Goal: Transaction & Acquisition: Download file/media

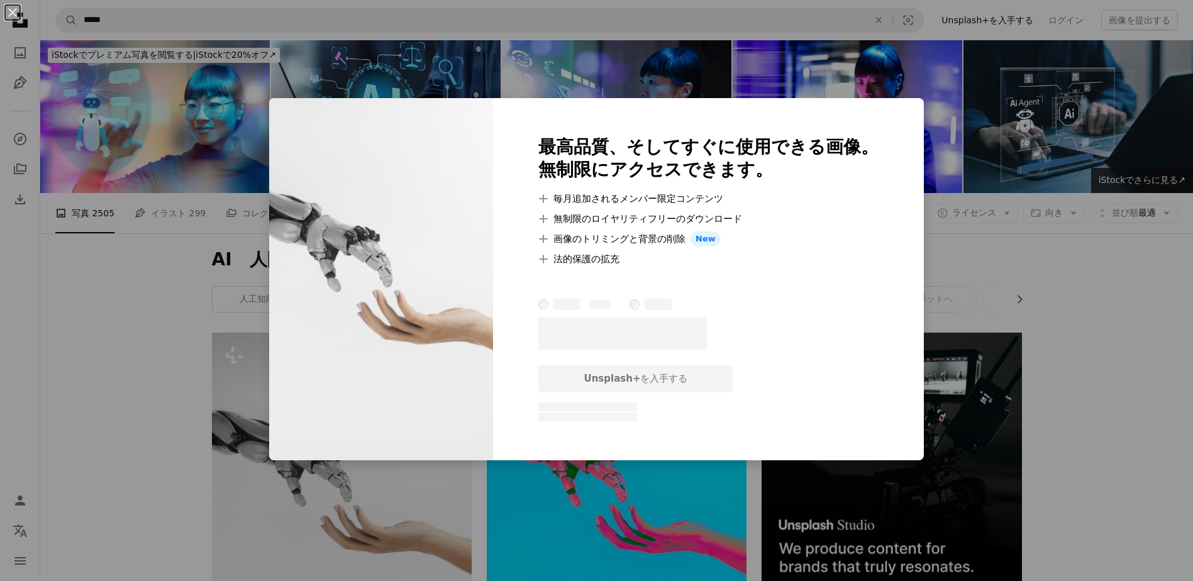
scroll to position [194, 0]
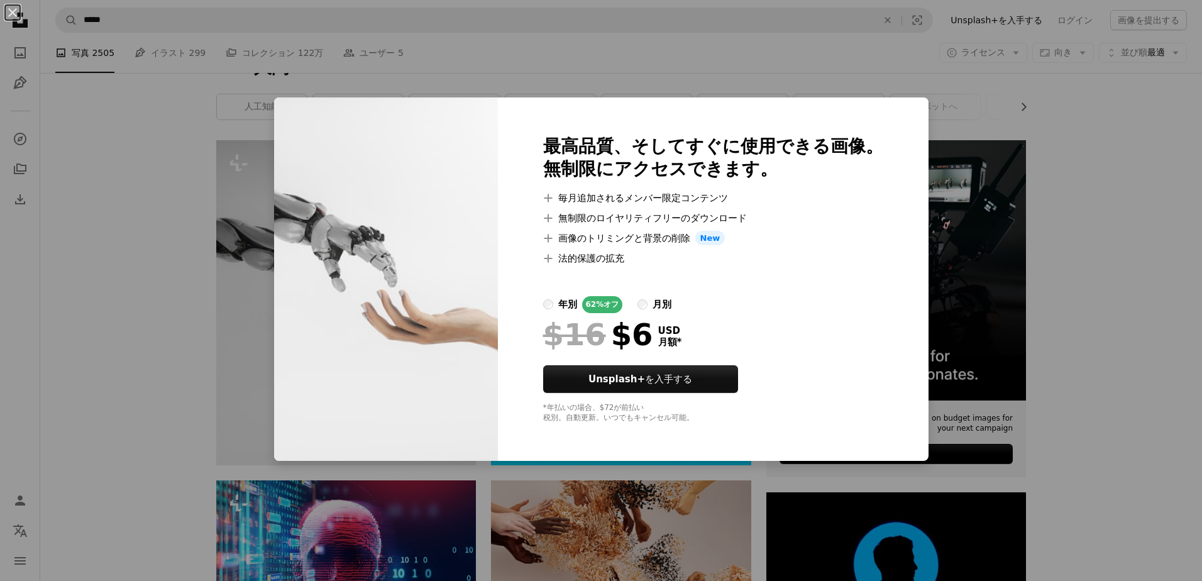
click at [1035, 271] on div "An X shape 最高品質、そしてすぐに使用できる画像。 無制限にアクセスできます。 A plus sign 毎月追加されるメンバー限定コンテンツ A p…" at bounding box center [601, 290] width 1202 height 581
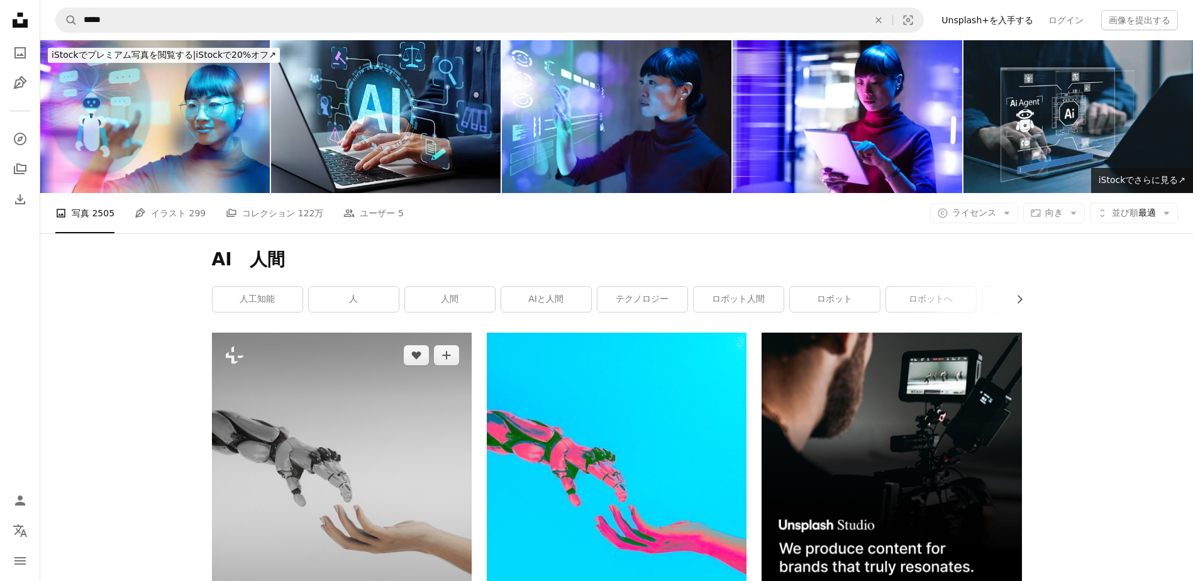
click at [393, 396] on img at bounding box center [342, 495] width 260 height 325
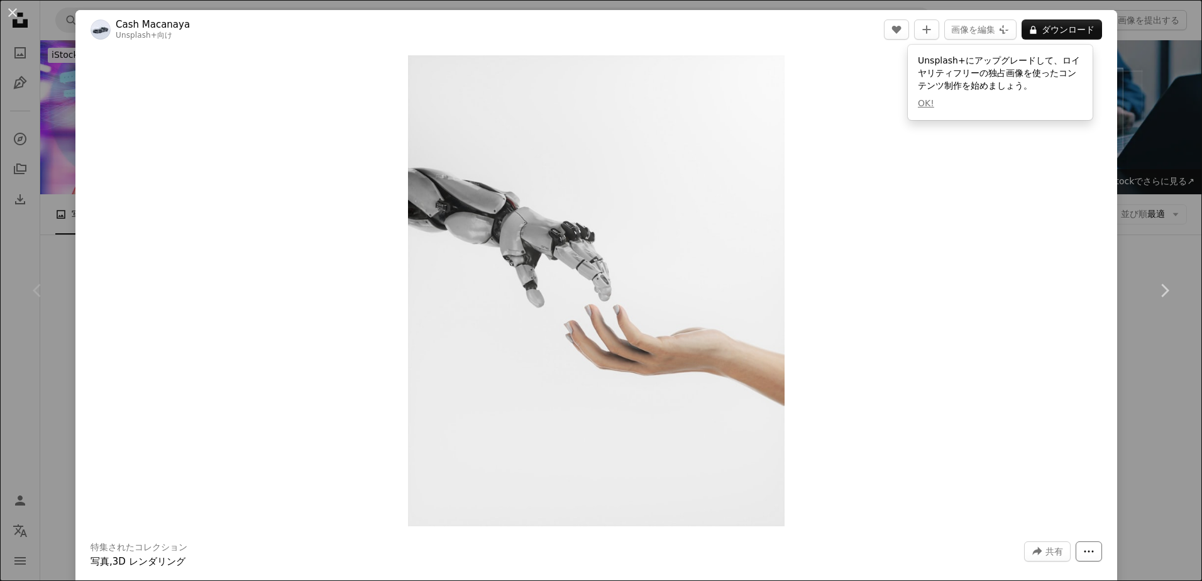
click at [1085, 551] on icon "その他のアクション" at bounding box center [1089, 551] width 9 height 2
click at [1126, 104] on div "An X shape Chevron left Chevron right Cash Macanaya Unsplash+ 向け A heart A plus…" at bounding box center [601, 290] width 1202 height 581
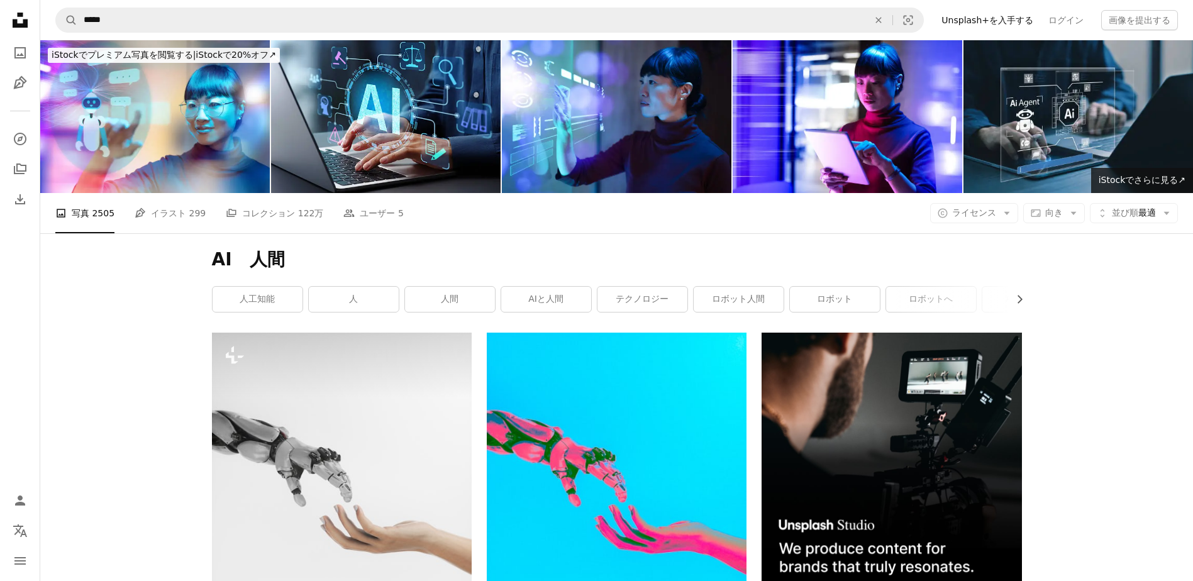
click at [1001, 19] on link "Unsplash+を入手する" at bounding box center [987, 20] width 107 height 20
click at [1149, 213] on span "並び順 最適" at bounding box center [1134, 213] width 44 height 13
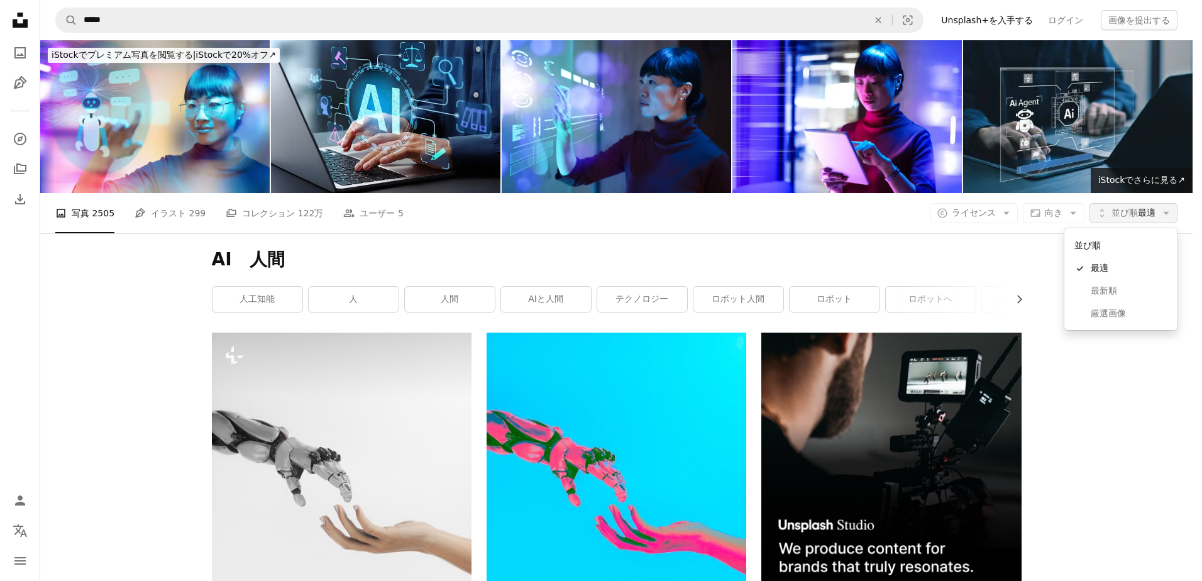
click at [1149, 213] on span "並び順 最適" at bounding box center [1134, 213] width 44 height 13
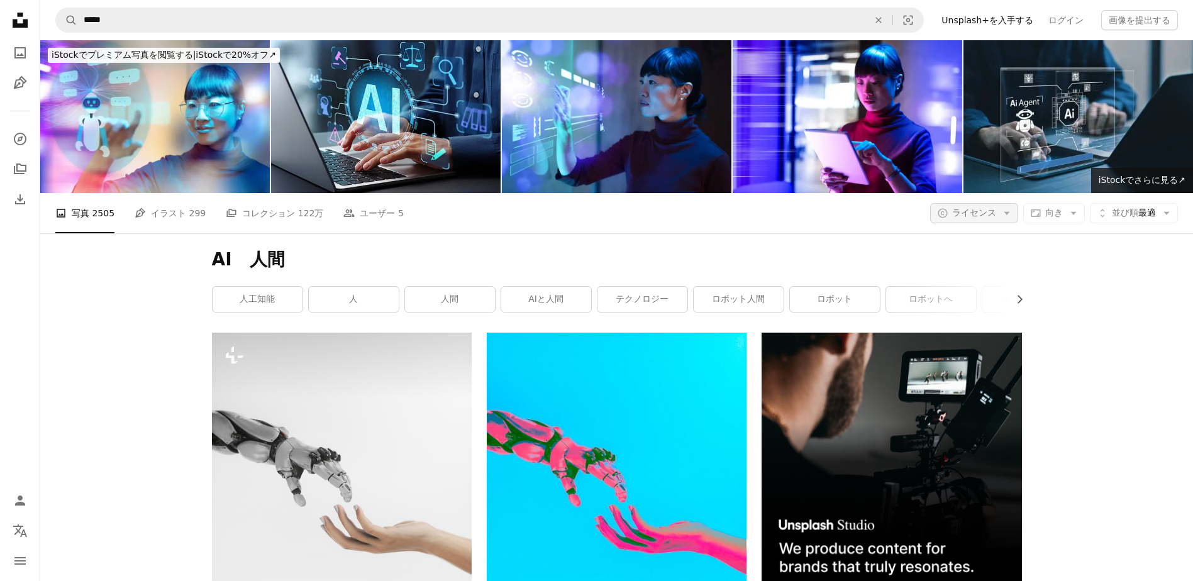
click at [1006, 211] on icon "Arrow down" at bounding box center [1006, 212] width 11 height 11
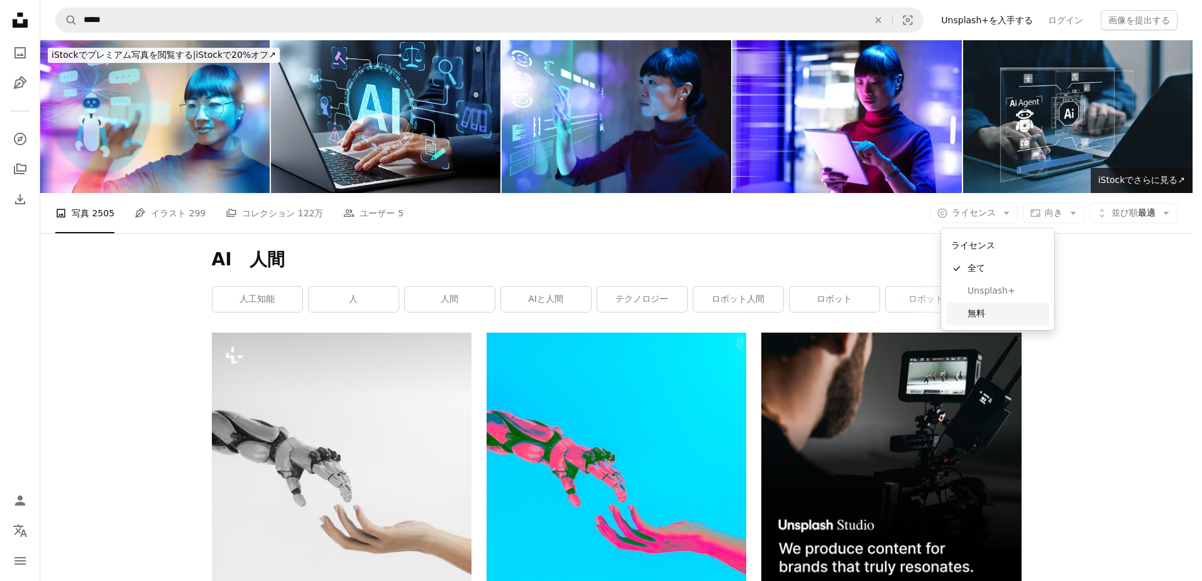
click at [1000, 309] on span "無料" at bounding box center [1006, 313] width 77 height 13
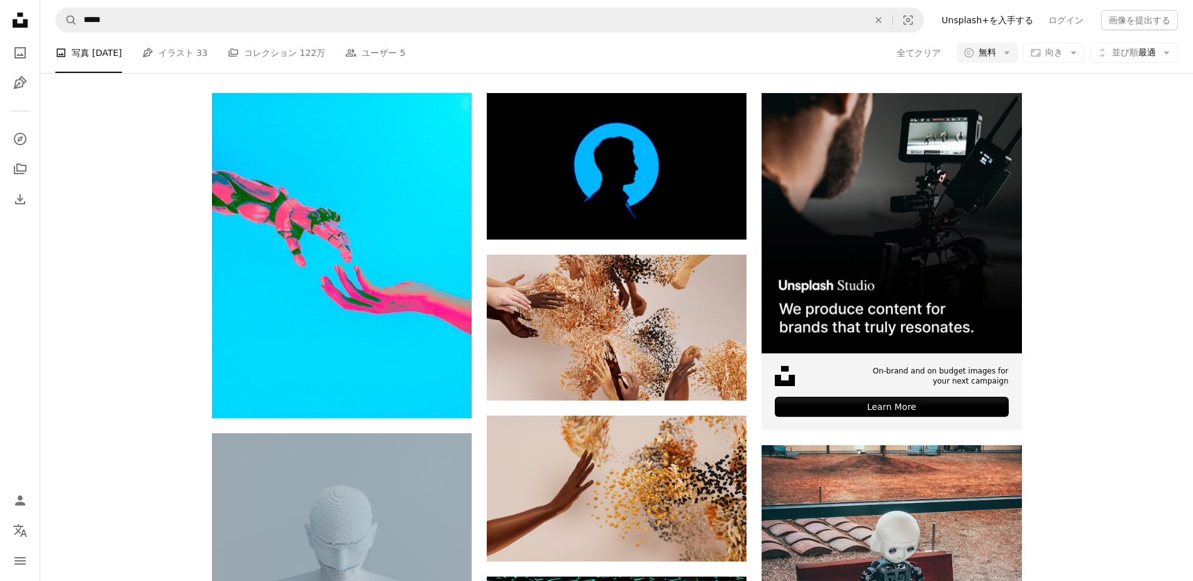
scroll to position [126, 0]
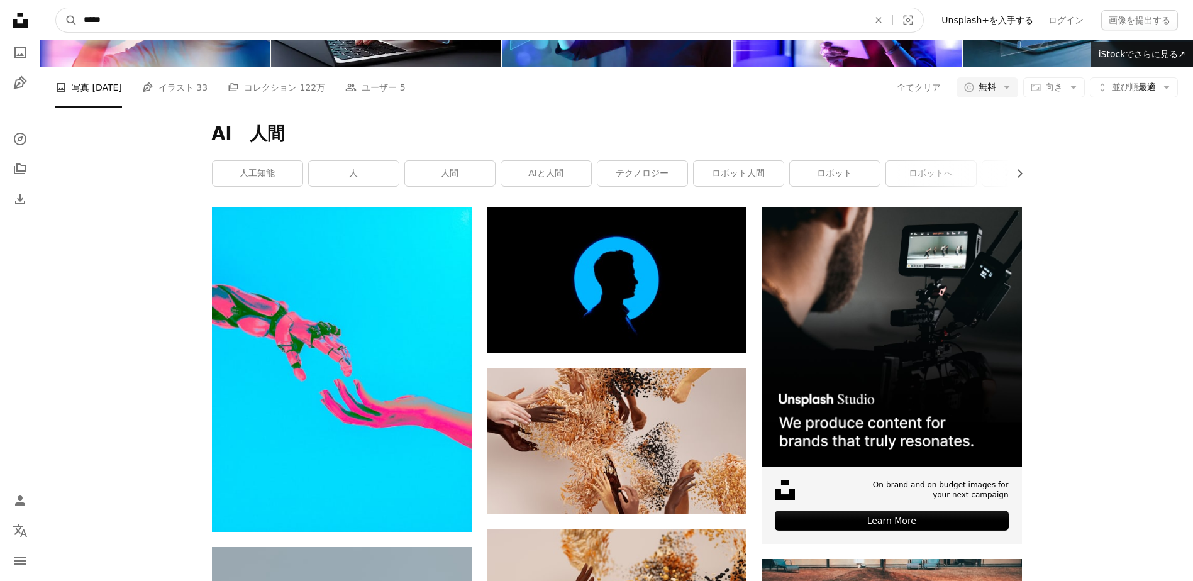
drag, startPoint x: 101, startPoint y: 23, endPoint x: 184, endPoint y: 19, distance: 83.1
click at [184, 19] on input "*****" at bounding box center [470, 20] width 787 height 24
type input "**"
click button "A magnifying glass" at bounding box center [66, 20] width 21 height 24
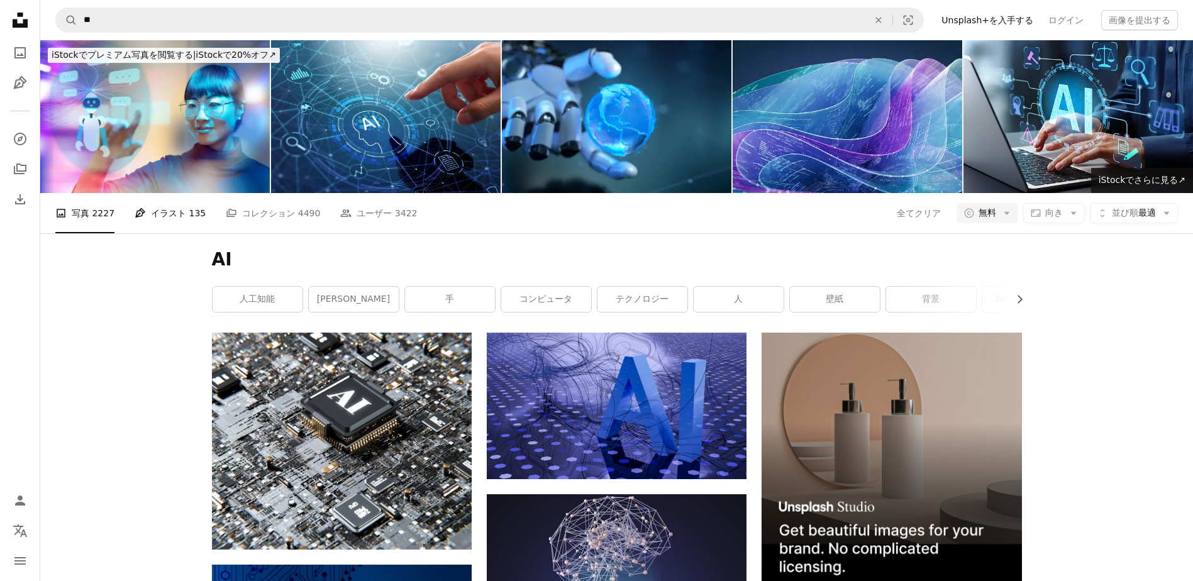
click at [157, 221] on link "Pen Tool イラスト 135" at bounding box center [170, 213] width 71 height 40
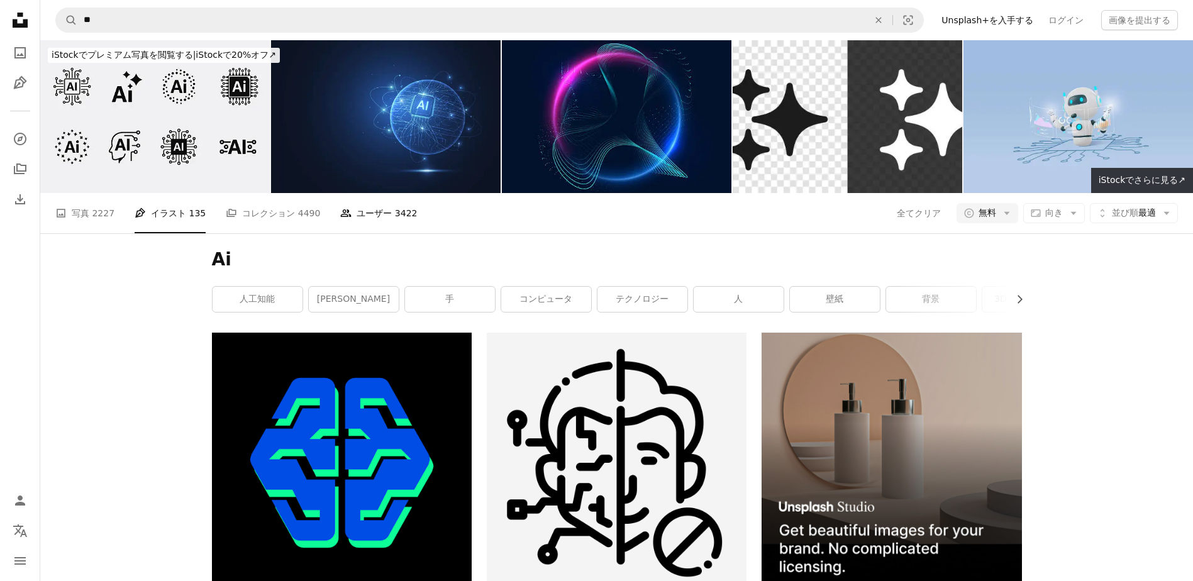
click at [340, 213] on link "People ユーザー 3422" at bounding box center [378, 213] width 77 height 40
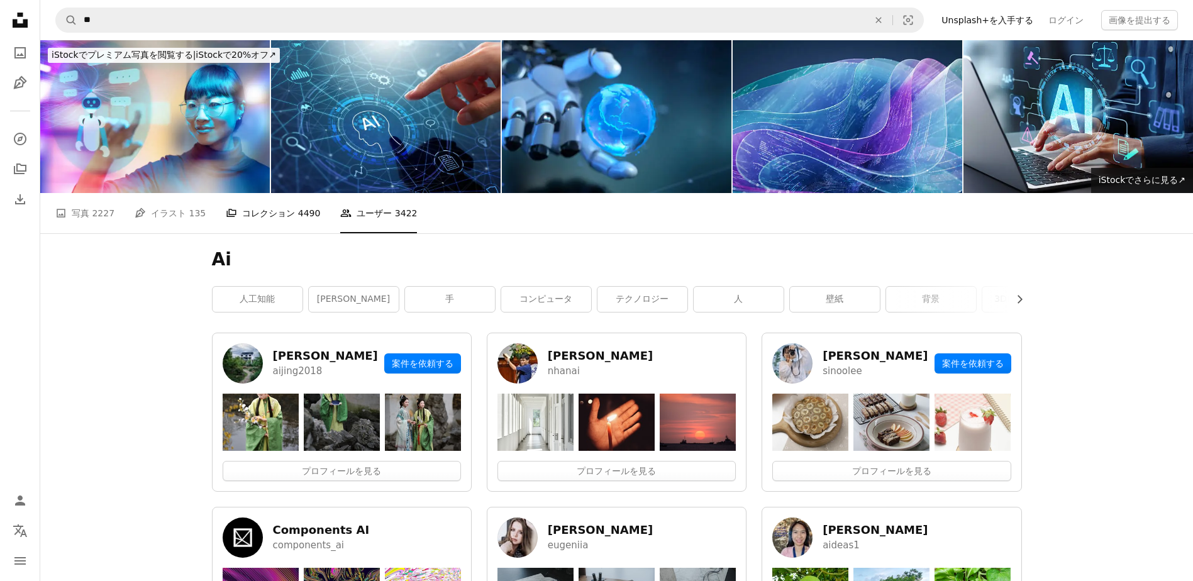
click at [246, 221] on link "A stack of folders コレクション 4490" at bounding box center [273, 213] width 94 height 40
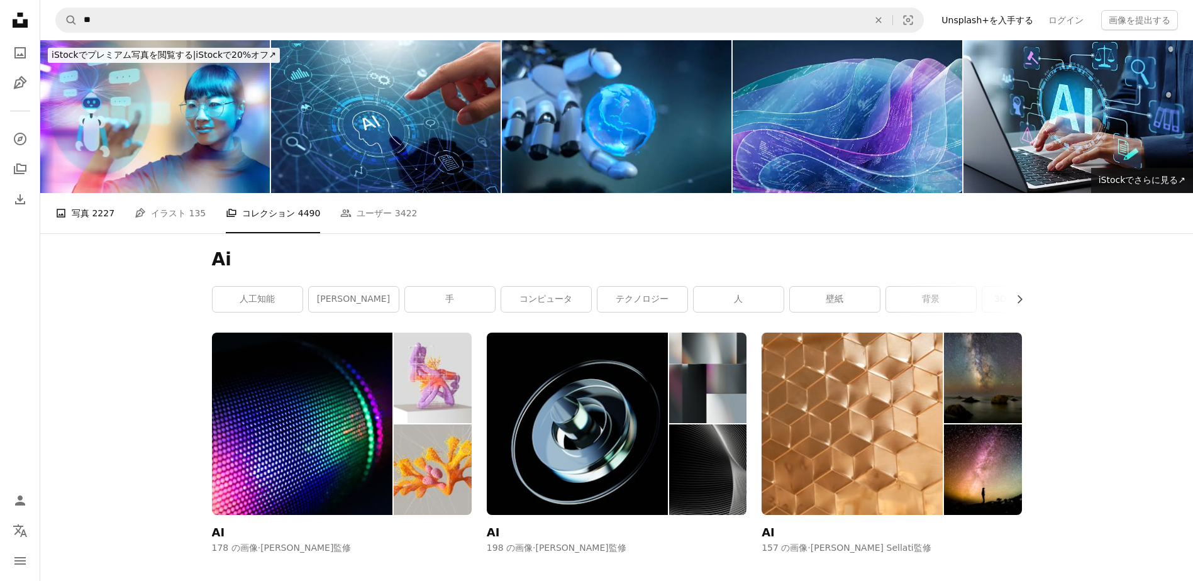
click at [100, 219] on span "2227" at bounding box center [103, 213] width 23 height 14
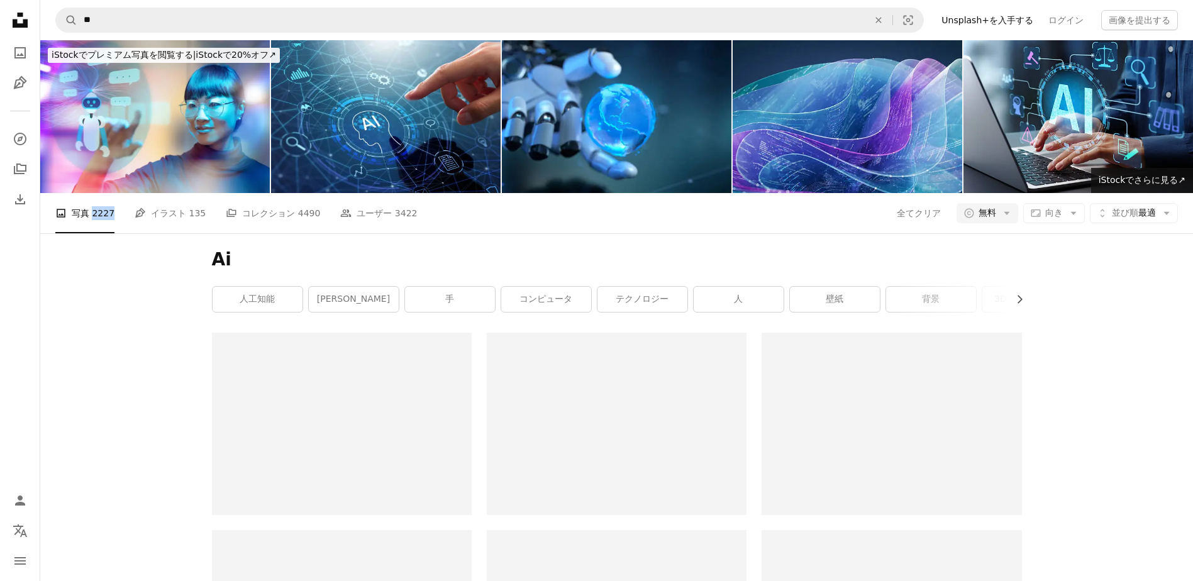
click at [100, 219] on li "A photo 写真 2227" at bounding box center [84, 213] width 59 height 40
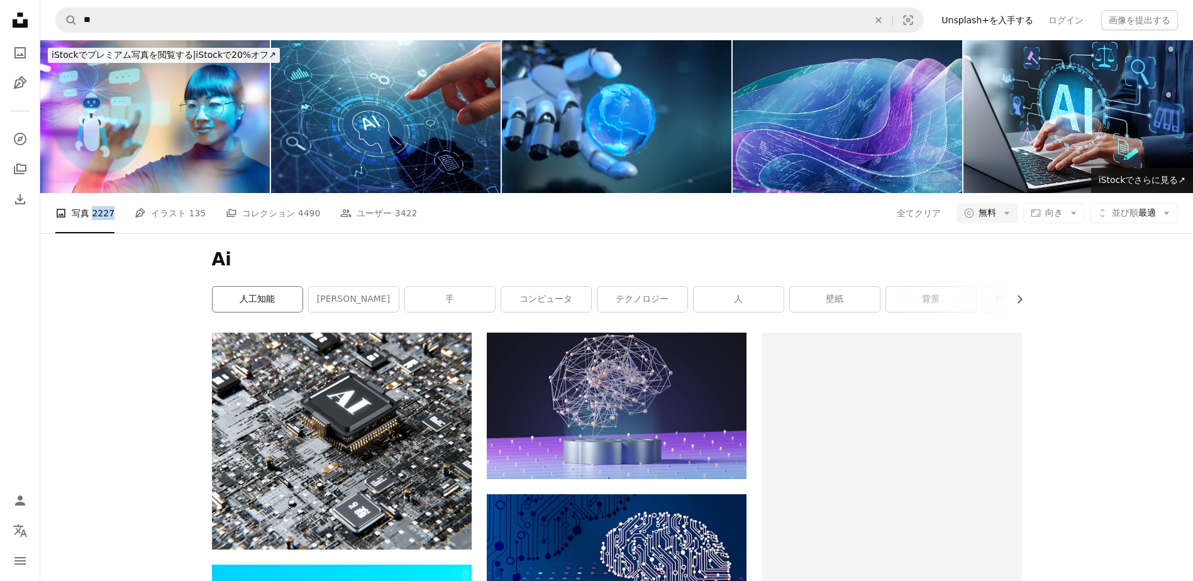
click at [259, 298] on link "人工知能" at bounding box center [258, 299] width 90 height 25
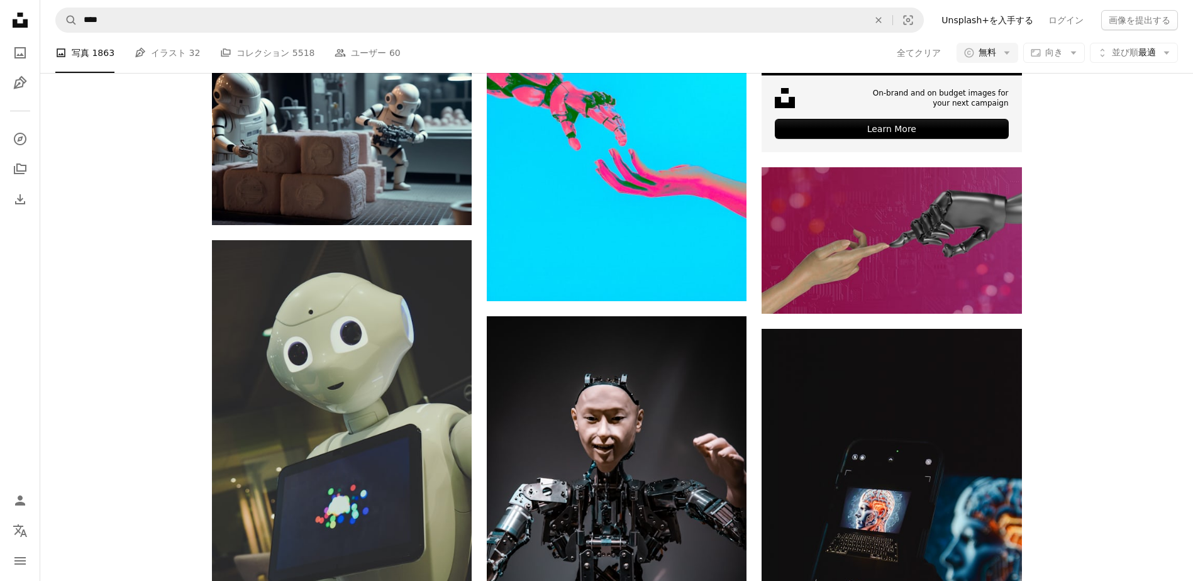
scroll to position [440, 0]
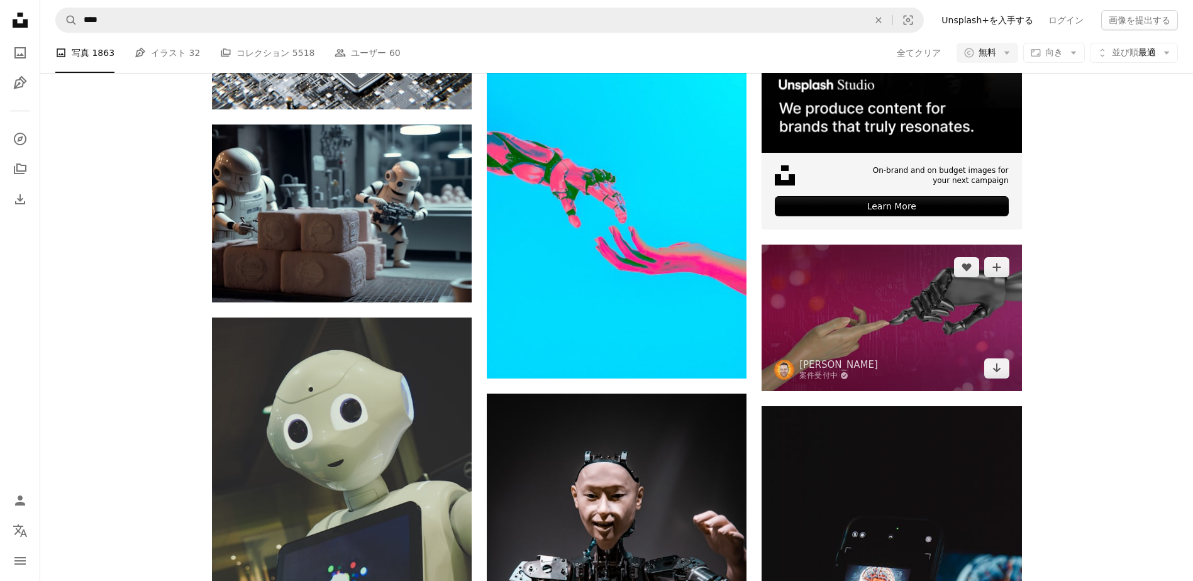
click at [961, 373] on img at bounding box center [891, 318] width 260 height 146
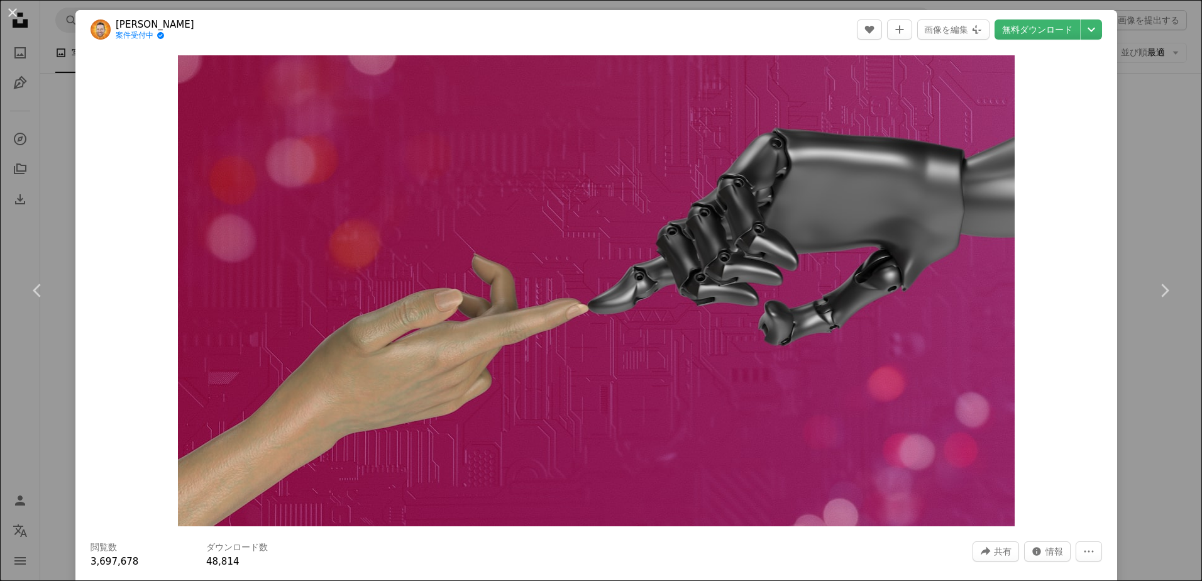
click at [1037, 40] on header "[PERSON_NAME] 案件受付中 A checkmark inside of a circle A heart A plus sign 画像を編集 Pl…" at bounding box center [596, 29] width 1042 height 39
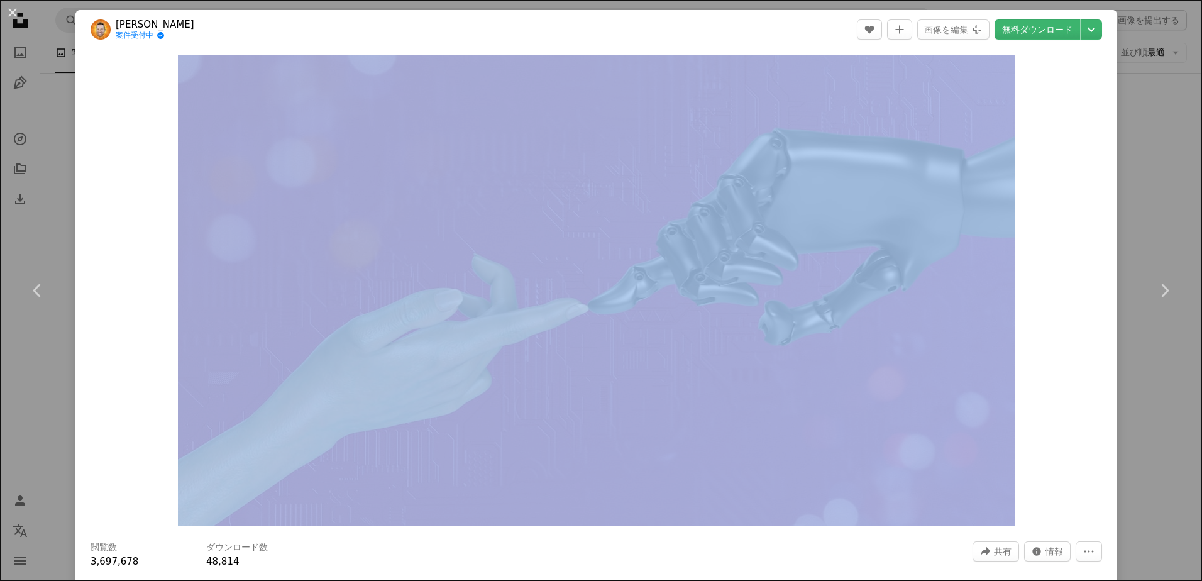
drag, startPoint x: 1037, startPoint y: 40, endPoint x: 1039, endPoint y: 48, distance: 8.9
click at [1039, 48] on header "[PERSON_NAME] 案件受付中 A checkmark inside of a circle A heart A plus sign 画像を編集 Pl…" at bounding box center [596, 29] width 1042 height 39
drag, startPoint x: 1039, startPoint y: 48, endPoint x: 969, endPoint y: 41, distance: 70.2
click at [970, 41] on header "[PERSON_NAME] 案件受付中 A checkmark inside of a circle A heart A plus sign 画像を編集 Pl…" at bounding box center [596, 29] width 1042 height 39
click at [965, 37] on button "画像を編集 Plus sign for Unsplash+" at bounding box center [953, 29] width 72 height 20
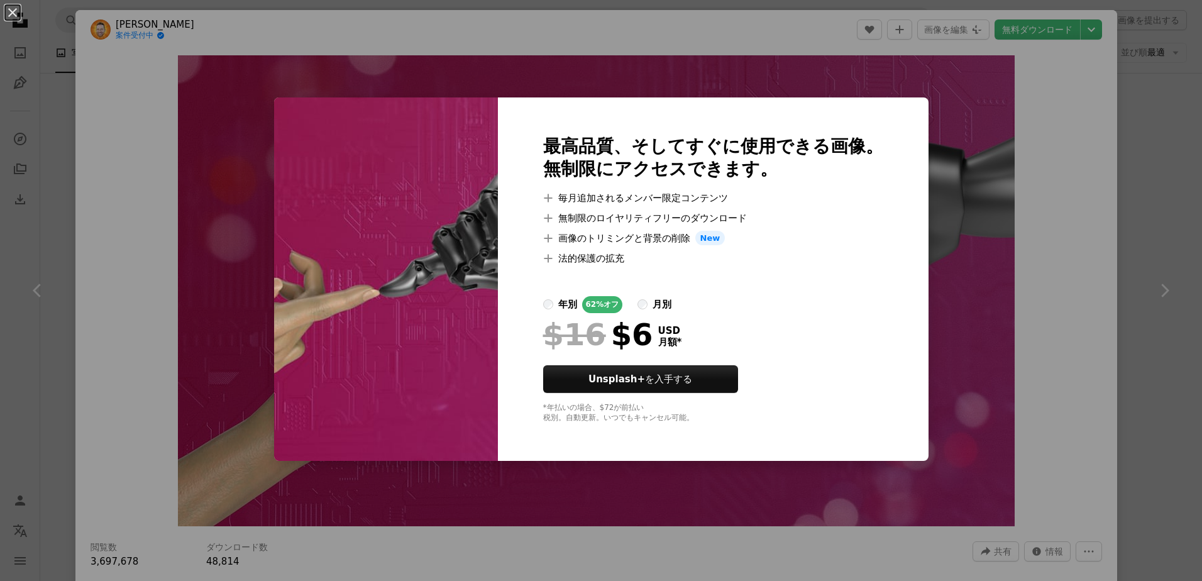
click at [928, 109] on div "An X shape 最高品質、そしてすぐに使用できる画像。 無制限にアクセスできます。 A plus sign 毎月追加されるメンバー限定コンテンツ A p…" at bounding box center [601, 290] width 1202 height 581
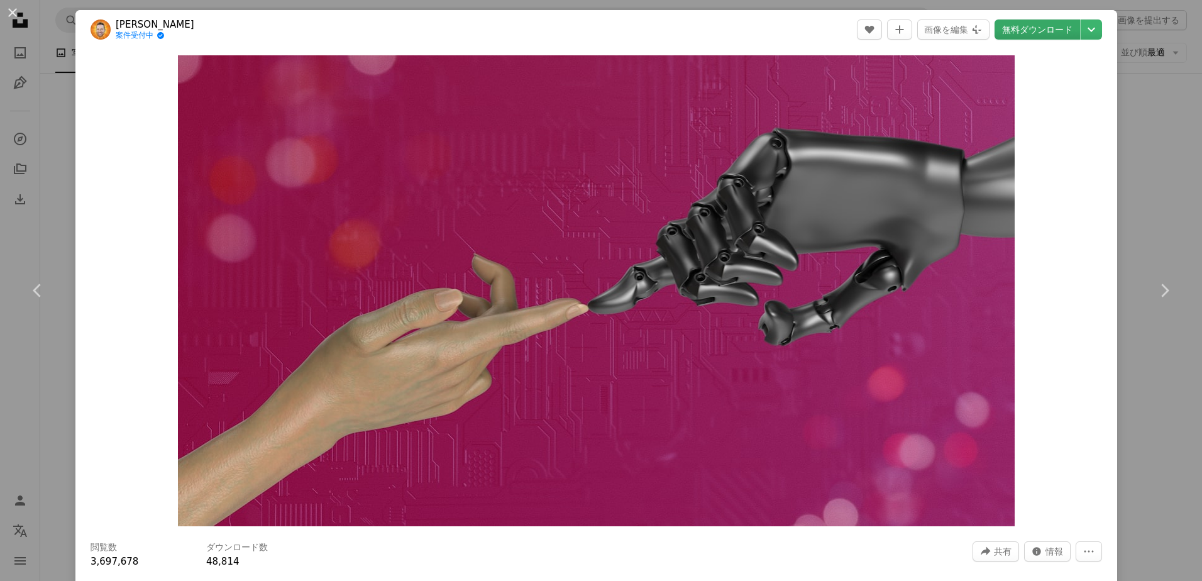
click at [1056, 25] on link "無料ダウンロード" at bounding box center [1038, 29] width 86 height 20
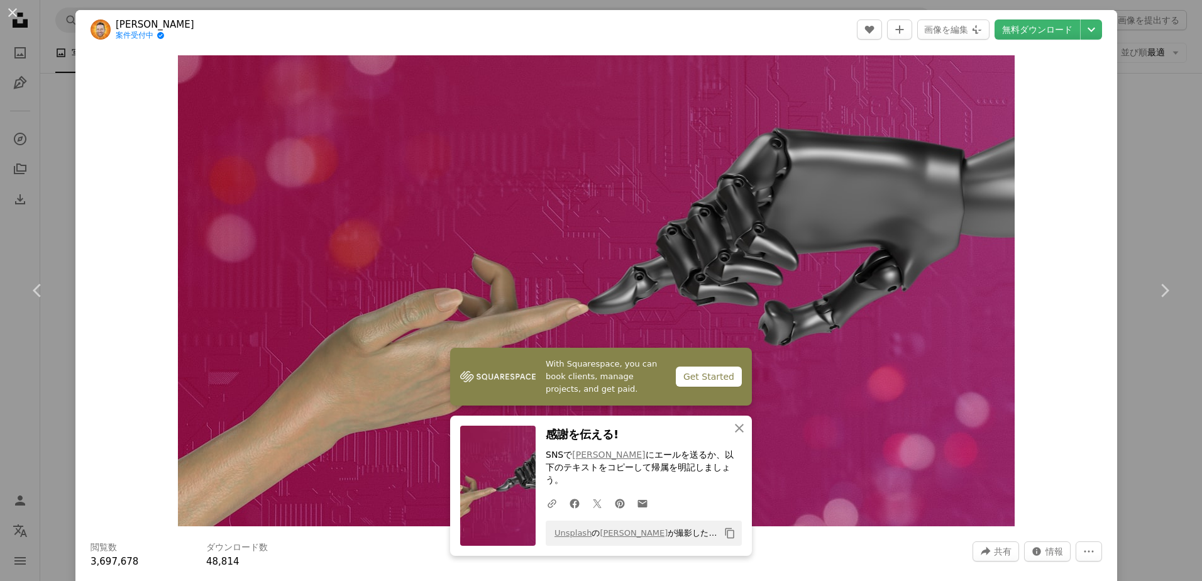
click at [1026, 236] on div "Zoom in" at bounding box center [596, 291] width 1042 height 484
click at [1142, 133] on div "An X shape Chevron left Chevron right With Squarespace, you can book clients, m…" at bounding box center [601, 290] width 1202 height 581
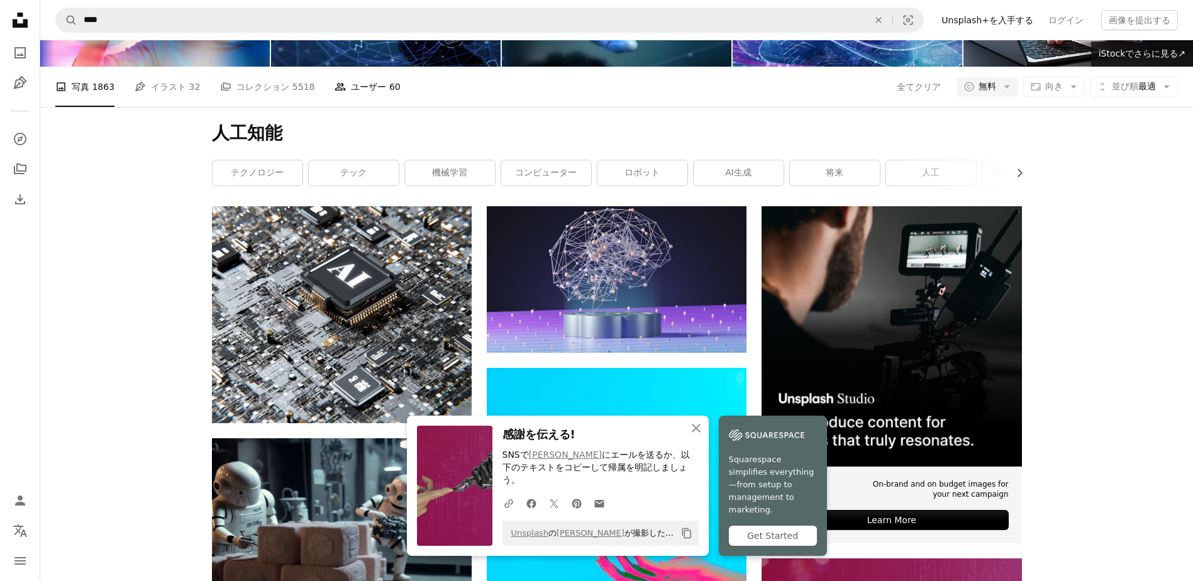
scroll to position [126, 0]
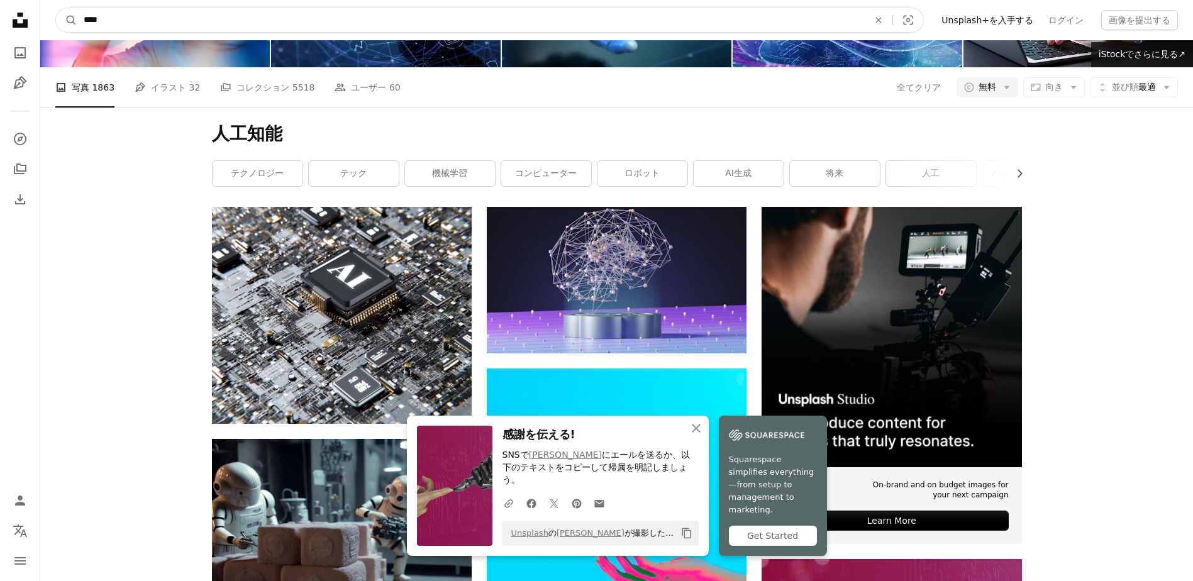
drag, startPoint x: 253, startPoint y: 28, endPoint x: -101, endPoint y: 37, distance: 354.7
type input "*"
type input "****"
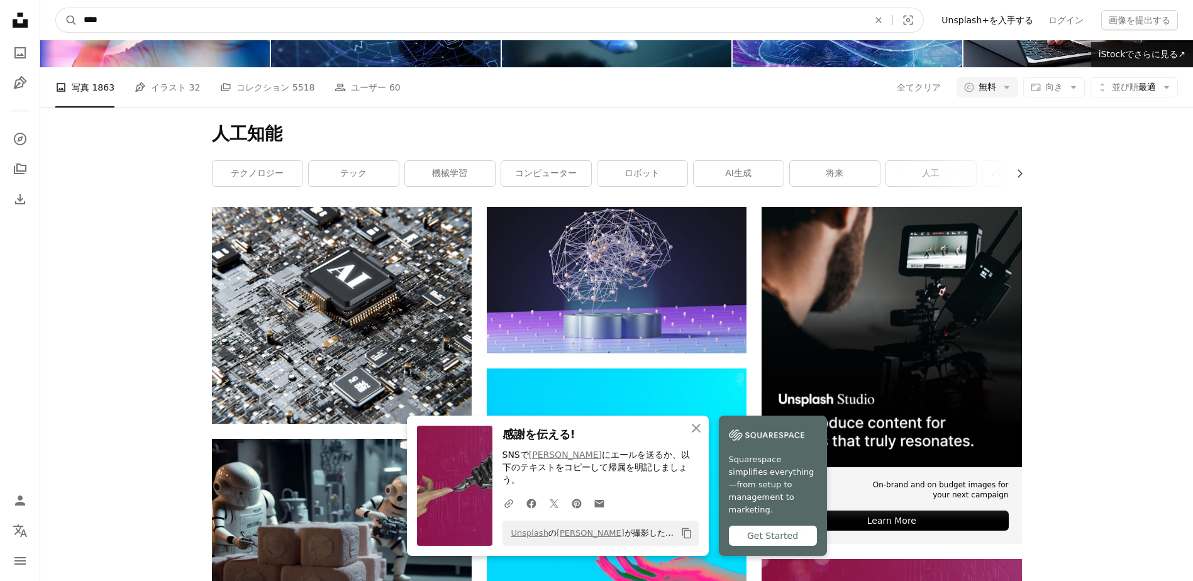
click button "A magnifying glass" at bounding box center [66, 20] width 21 height 24
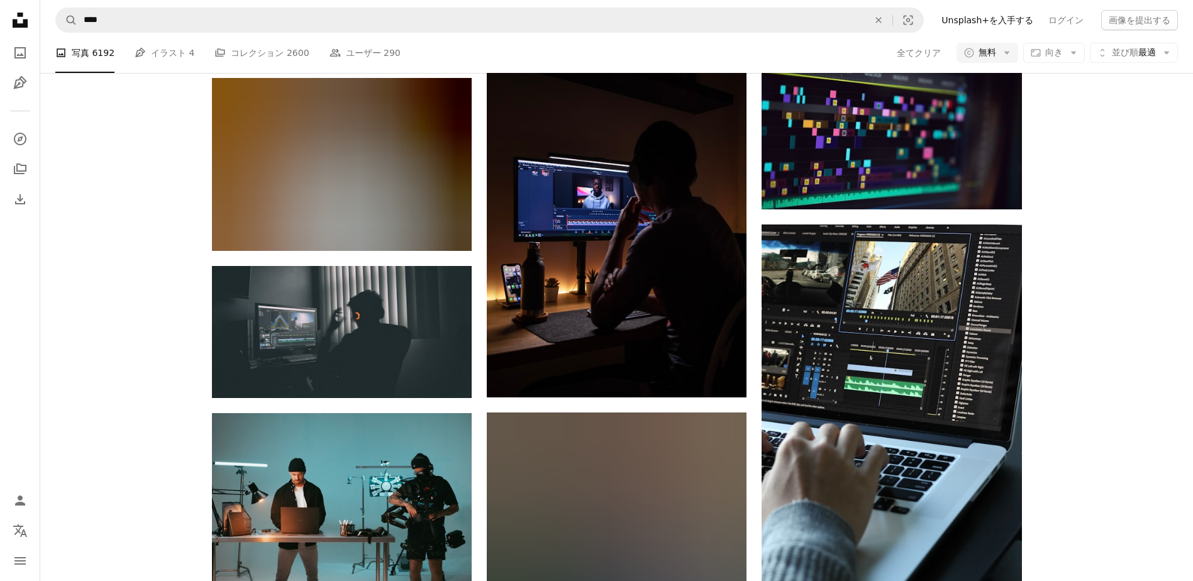
scroll to position [506, 0]
